Goal: Task Accomplishment & Management: Use online tool/utility

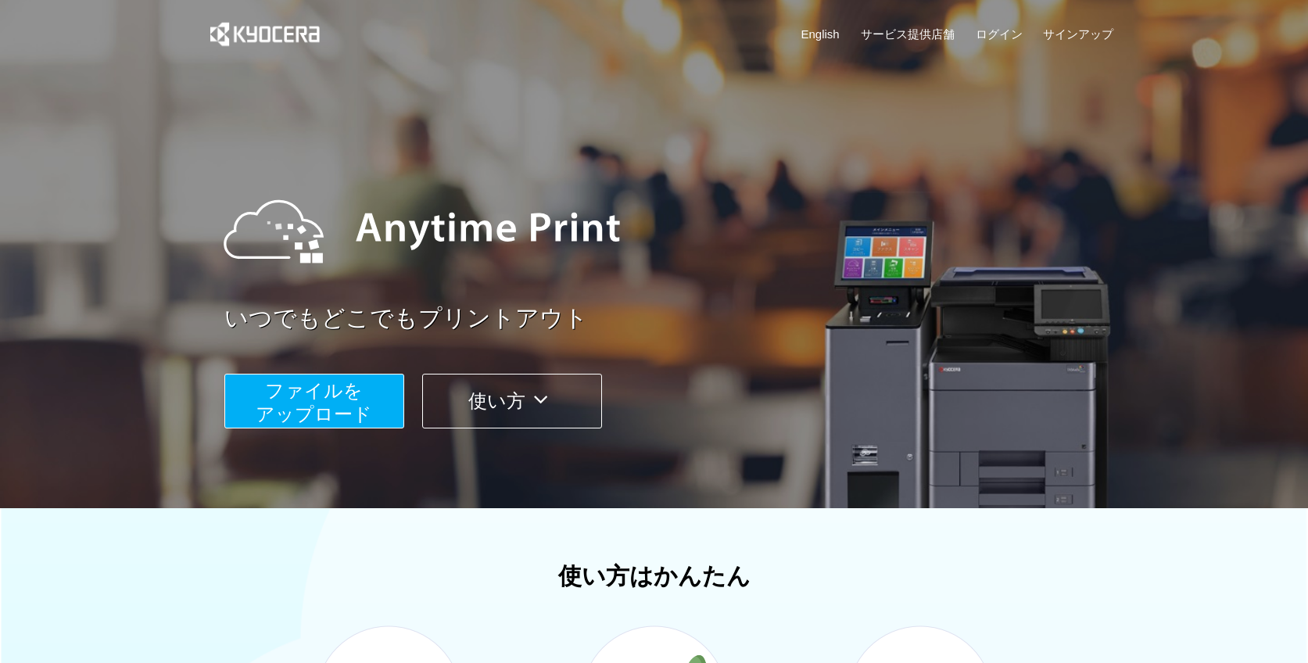
click at [1008, 45] on div "English サービス提供店舗 ログイン サインアップ" at bounding box center [654, 38] width 919 height 76
click at [1009, 33] on link "ログイン" at bounding box center [999, 34] width 47 height 16
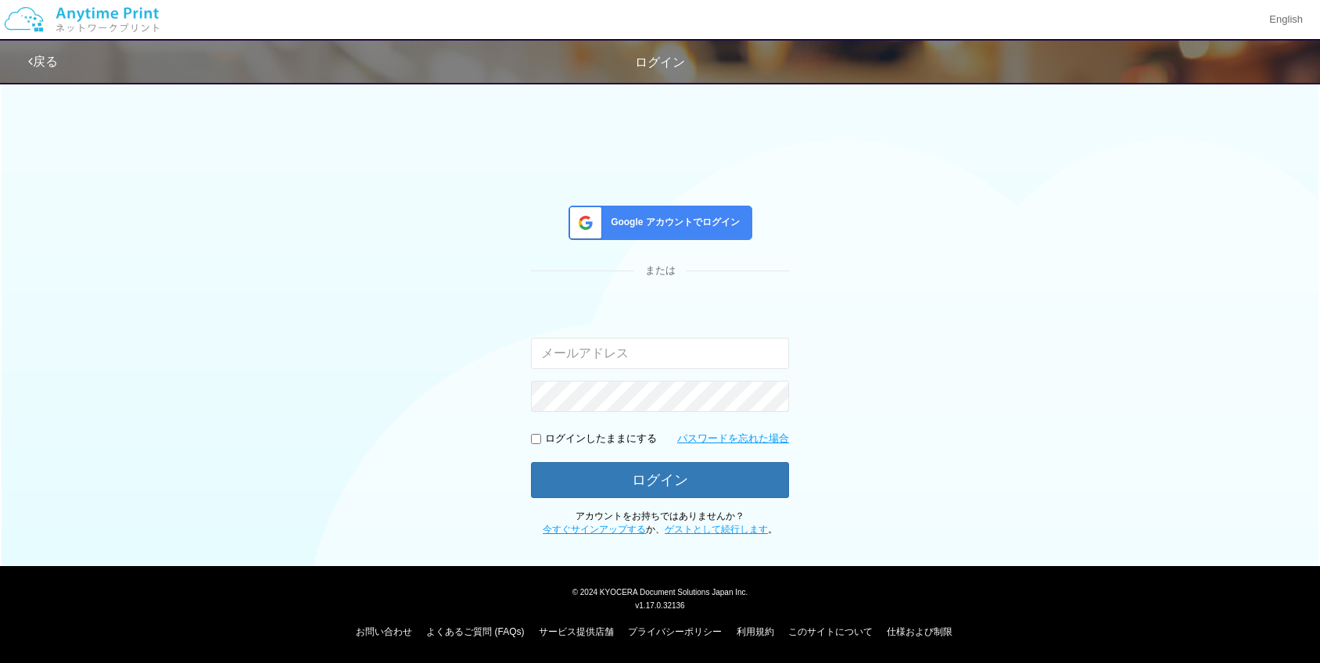
click at [708, 230] on div "Google アカウントでログイン" at bounding box center [660, 223] width 184 height 34
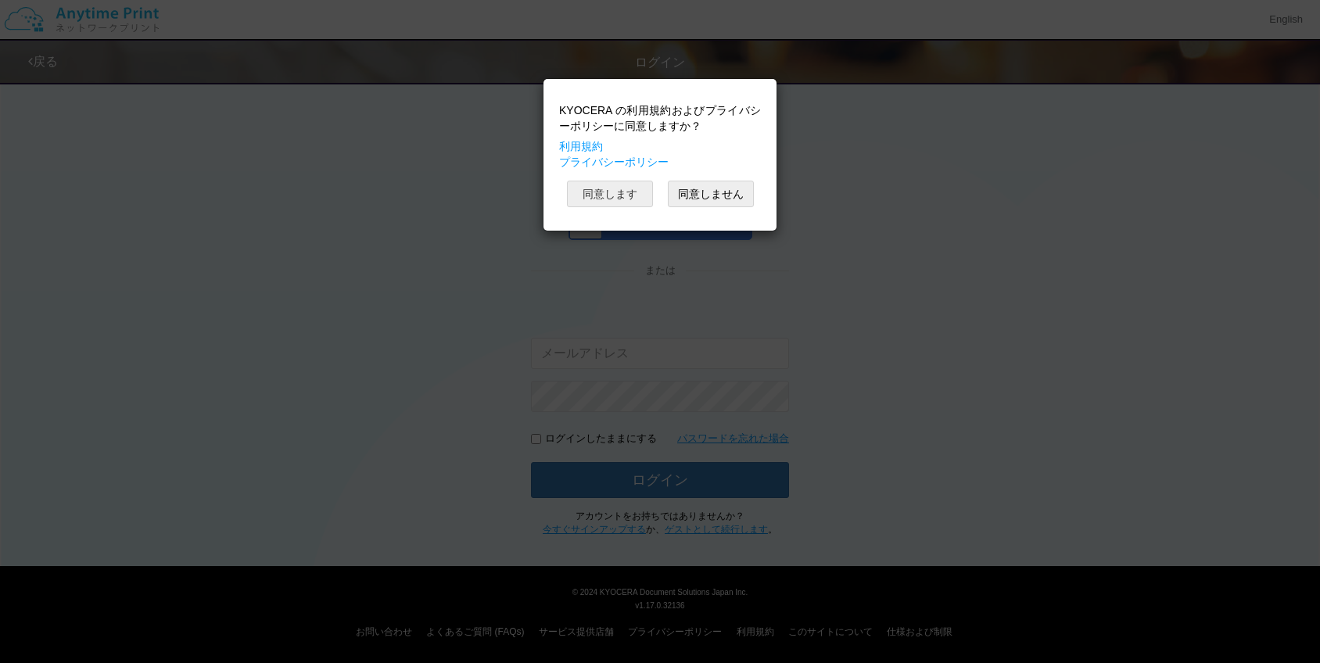
click at [633, 195] on button "同意します" at bounding box center [610, 194] width 86 height 27
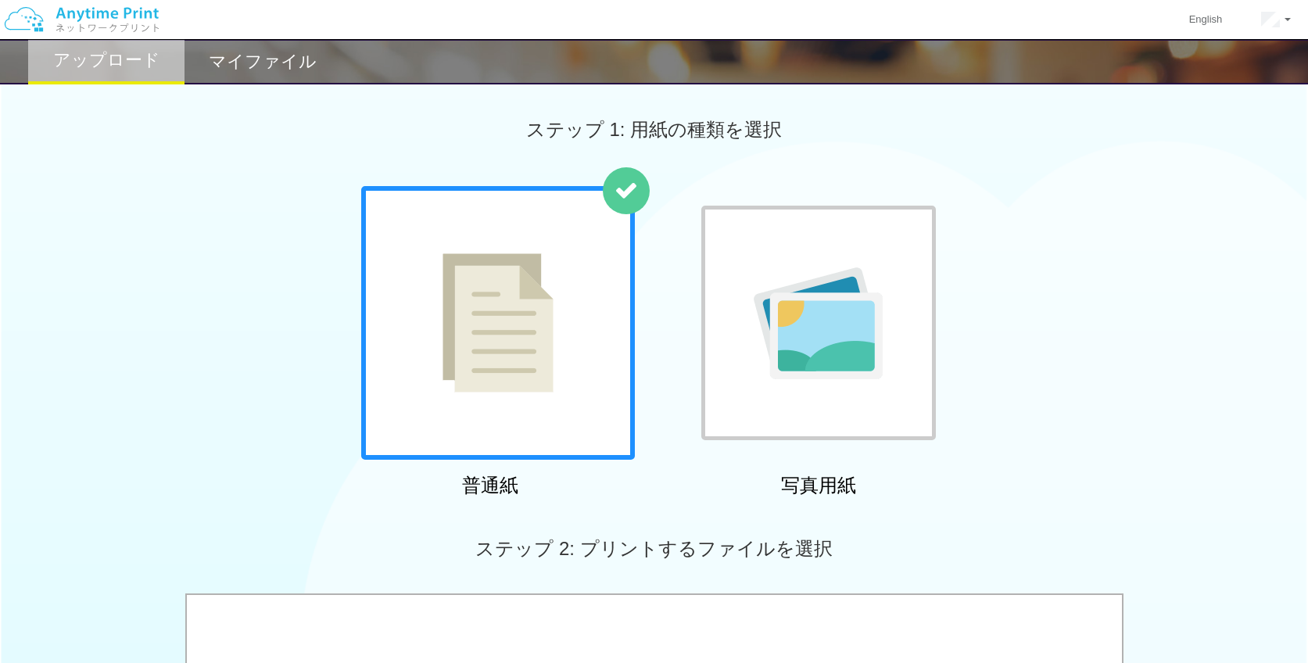
scroll to position [492, 0]
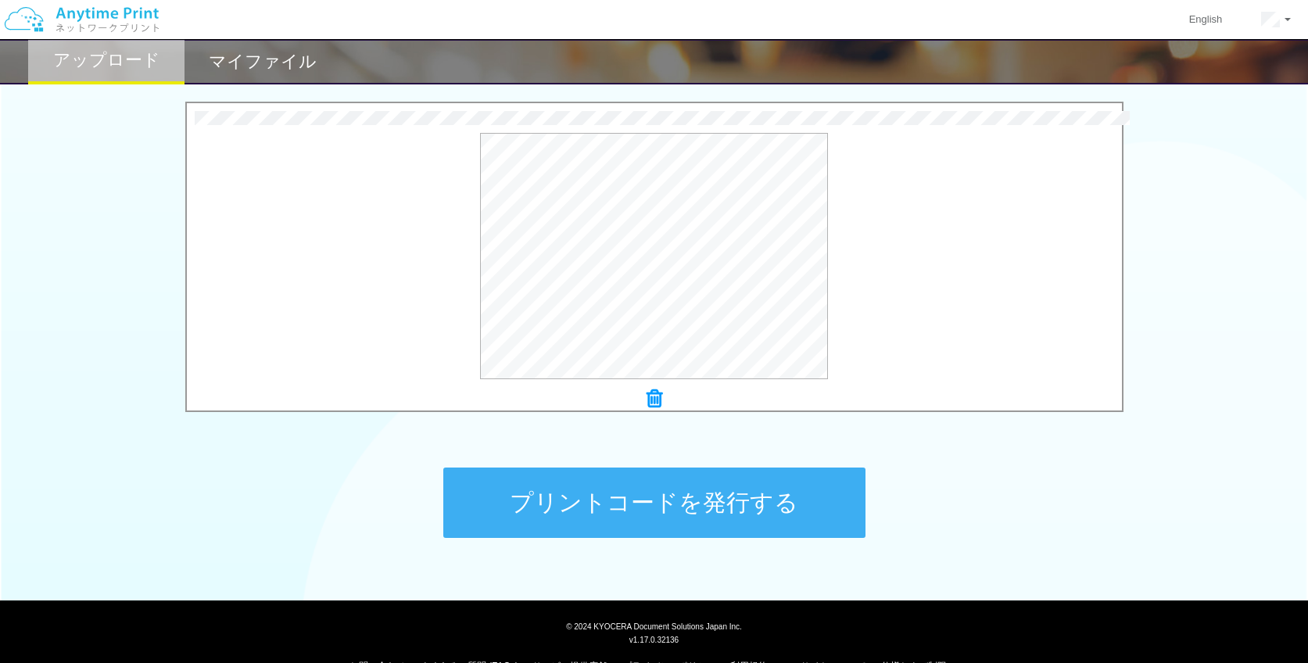
click at [771, 501] on button "プリントコードを発行する" at bounding box center [654, 503] width 422 height 70
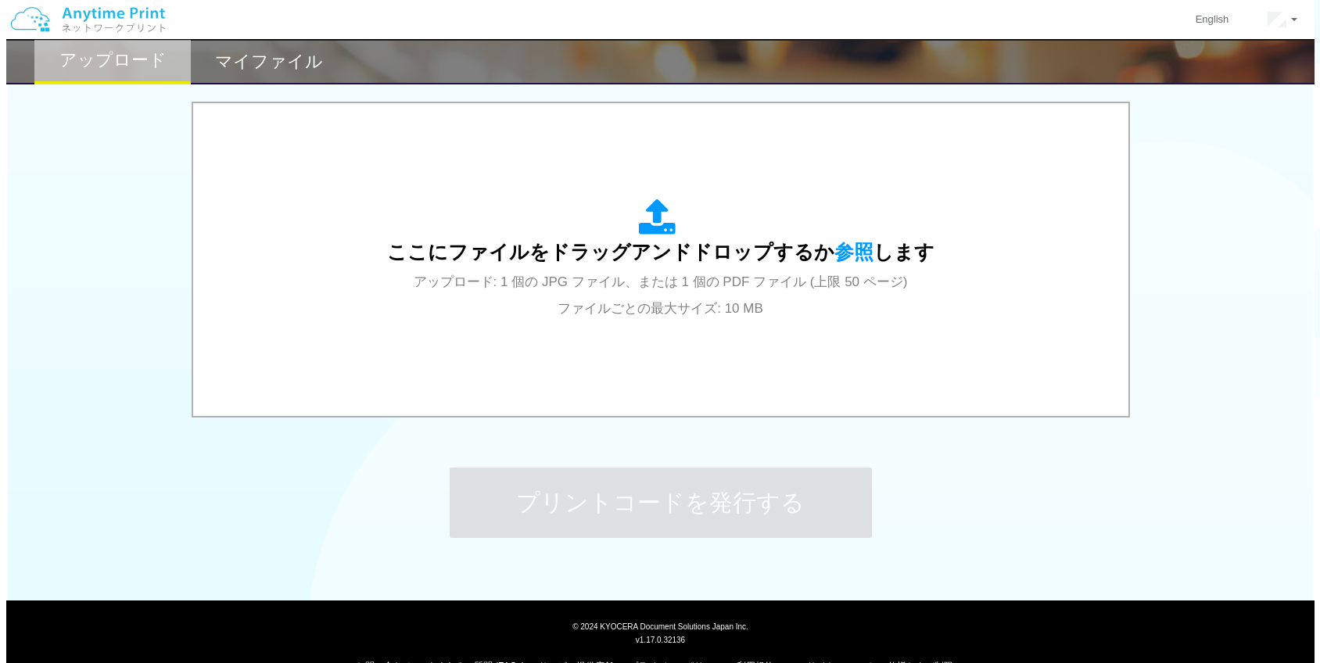
scroll to position [0, 0]
